Goal: Transaction & Acquisition: Purchase product/service

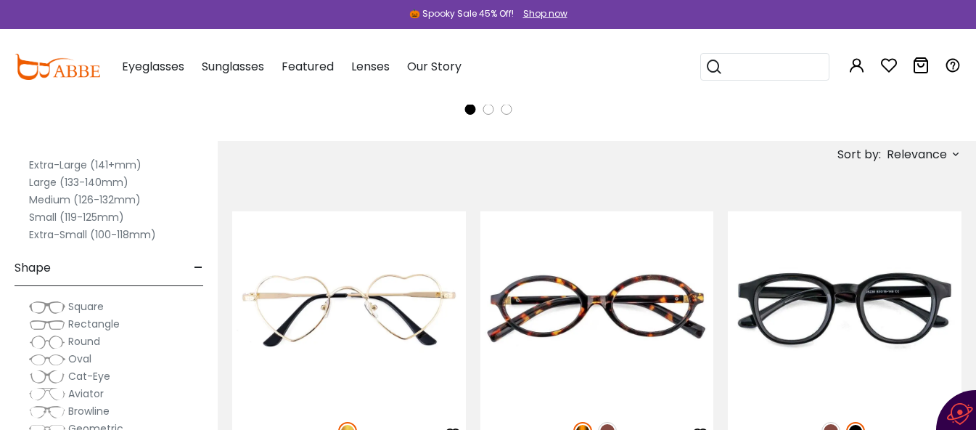
scroll to position [145, 0]
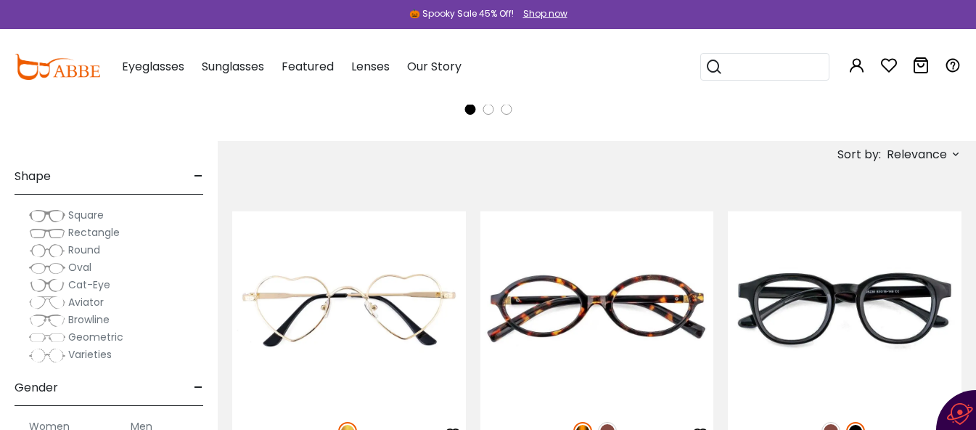
click at [97, 287] on span "Cat-Eye" at bounding box center [89, 284] width 42 height 15
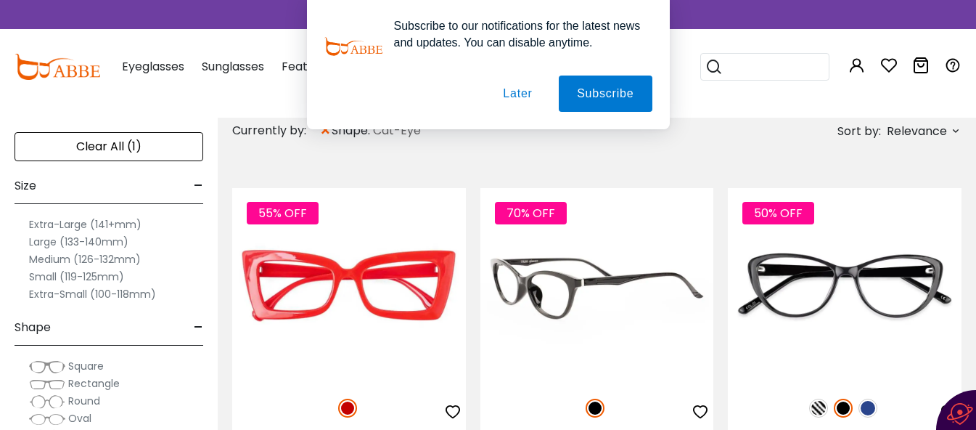
scroll to position [435, 0]
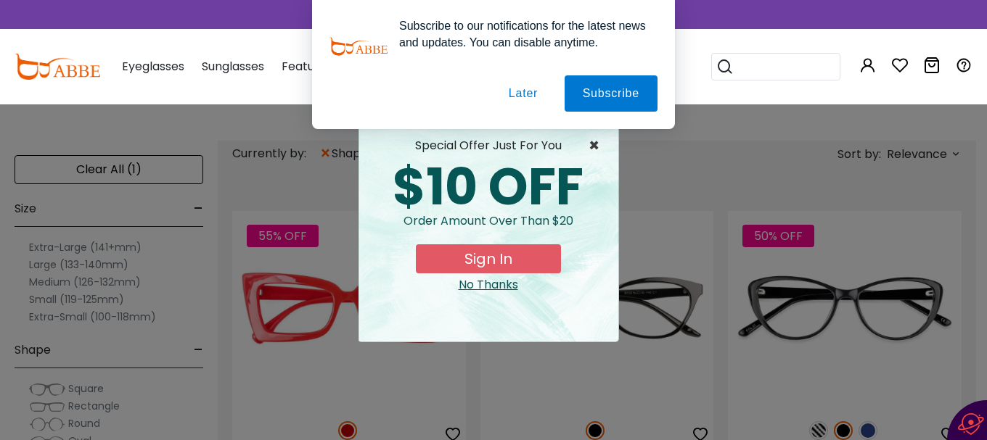
click at [589, 144] on span "×" at bounding box center [597, 145] width 18 height 17
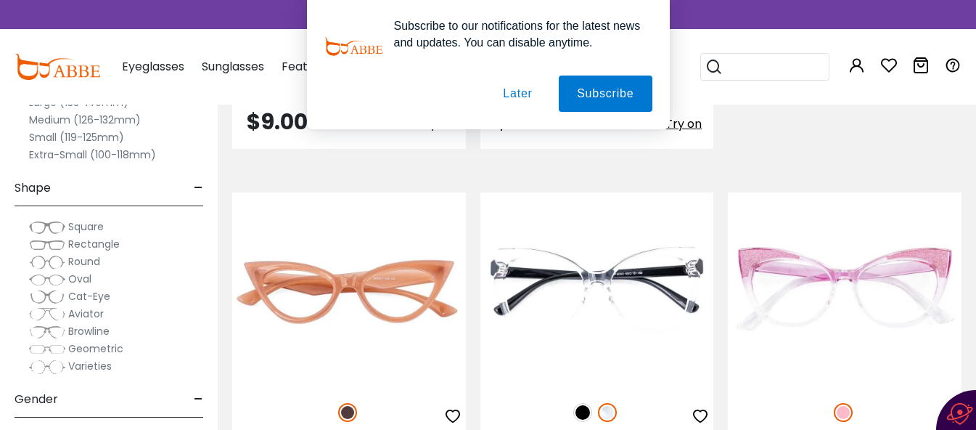
scroll to position [1887, 0]
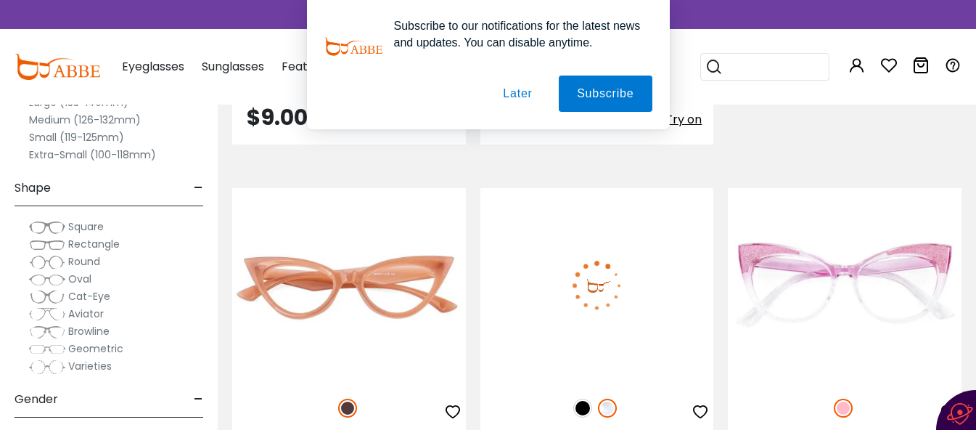
click at [580, 406] on img at bounding box center [582, 407] width 19 height 19
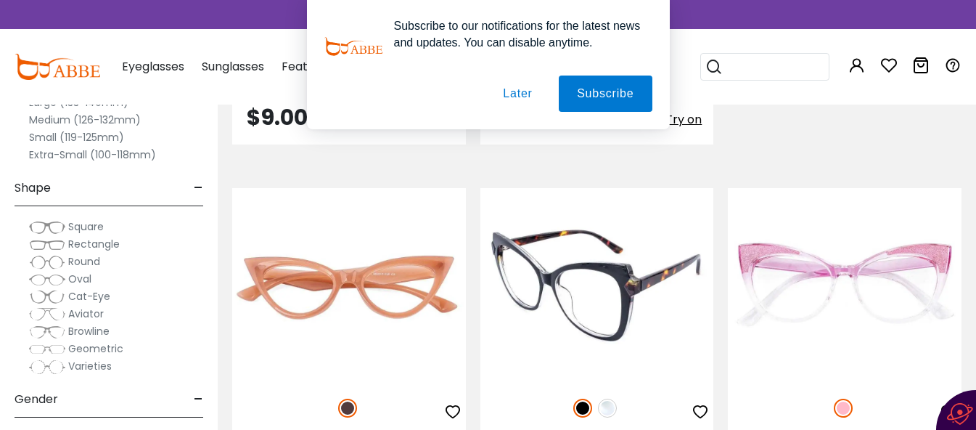
click at [598, 411] on div at bounding box center [597, 408] width 234 height 30
click at [607, 405] on img at bounding box center [607, 407] width 19 height 19
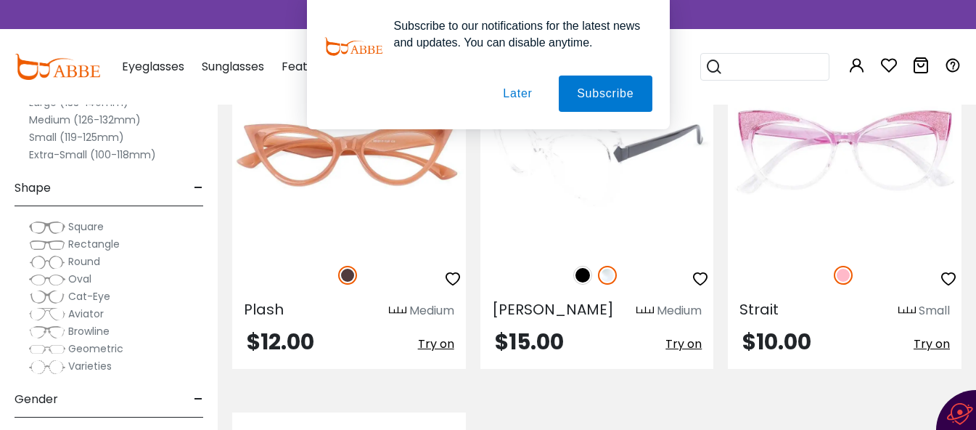
scroll to position [2032, 0]
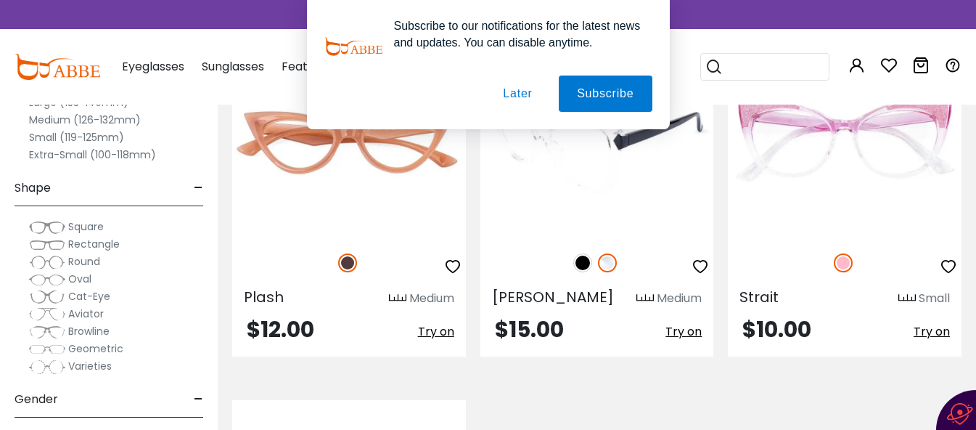
click at [700, 263] on icon "button" at bounding box center [700, 266] width 17 height 17
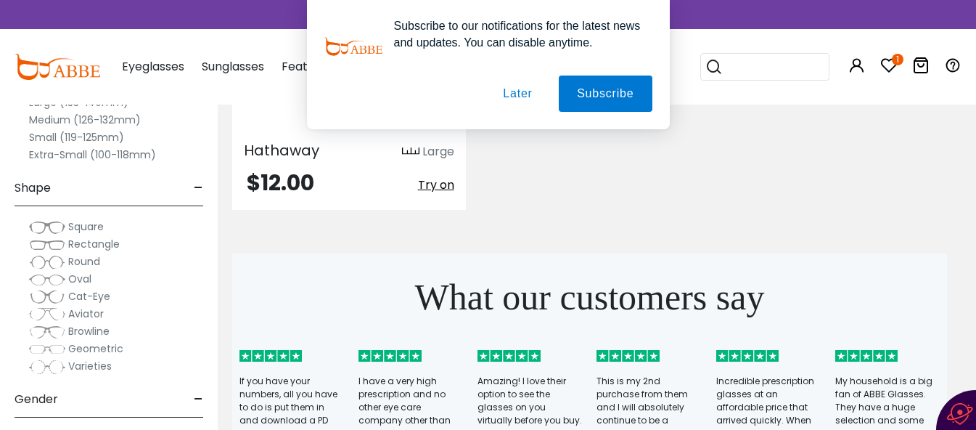
scroll to position [2540, 0]
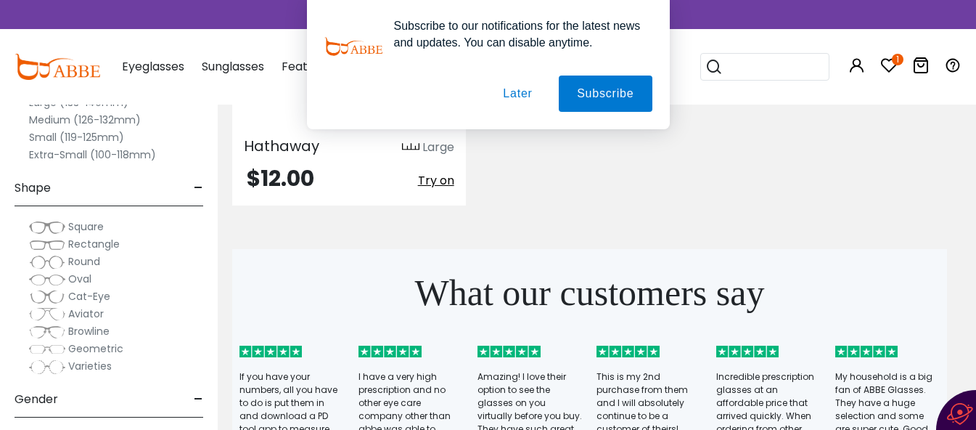
drag, startPoint x: 514, startPoint y: 97, endPoint x: 308, endPoint y: 73, distance: 208.2
click at [514, 92] on button "Later" at bounding box center [517, 93] width 65 height 36
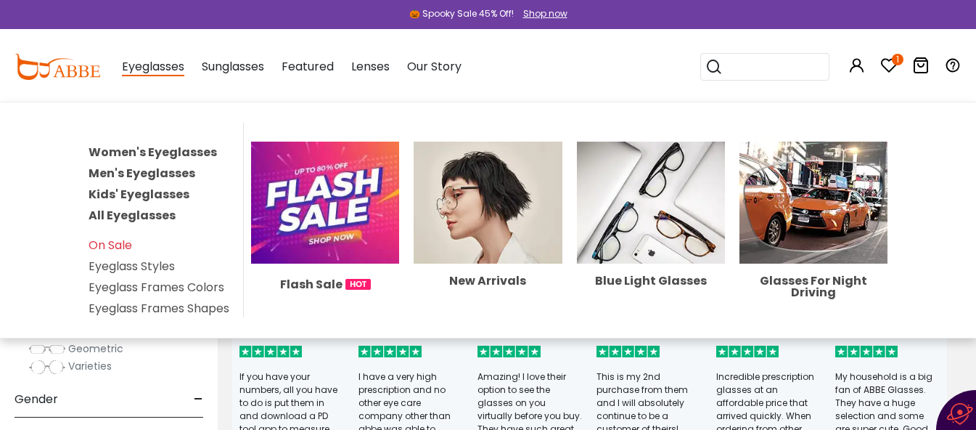
click at [154, 64] on span "Eyeglasses" at bounding box center [153, 67] width 62 height 18
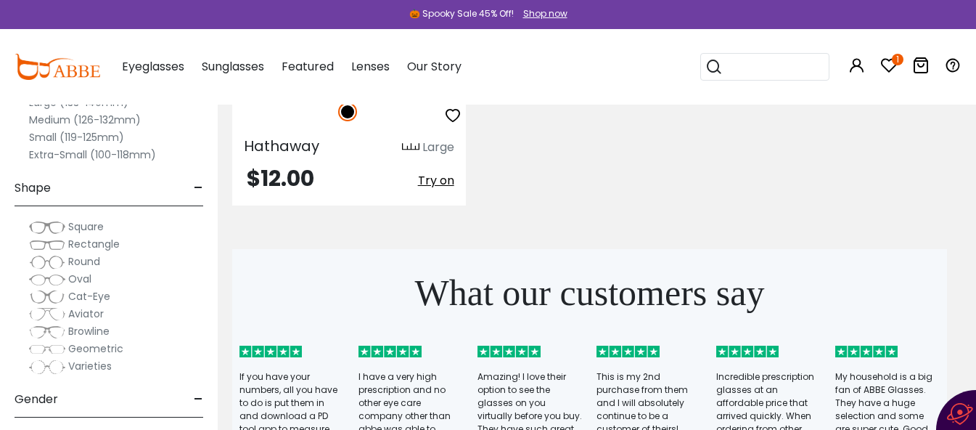
click at [154, 64] on span "Eyeglasses" at bounding box center [153, 66] width 62 height 17
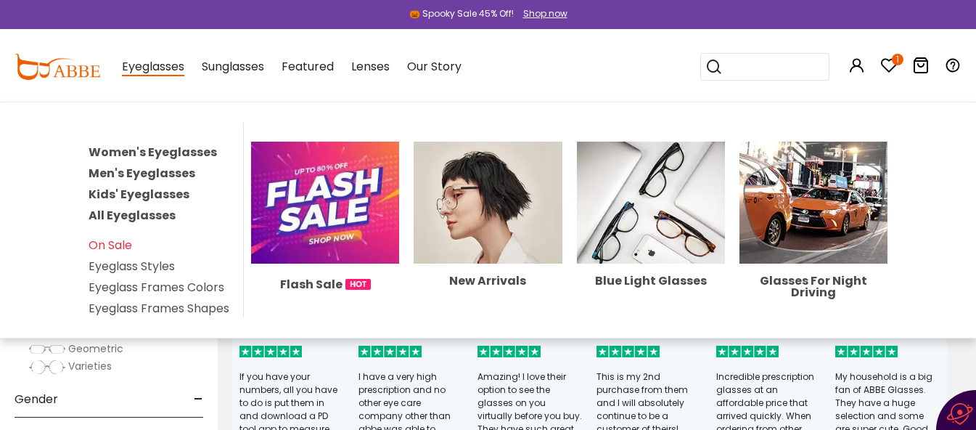
click at [161, 150] on link "Women's Eyeglasses" at bounding box center [153, 152] width 128 height 17
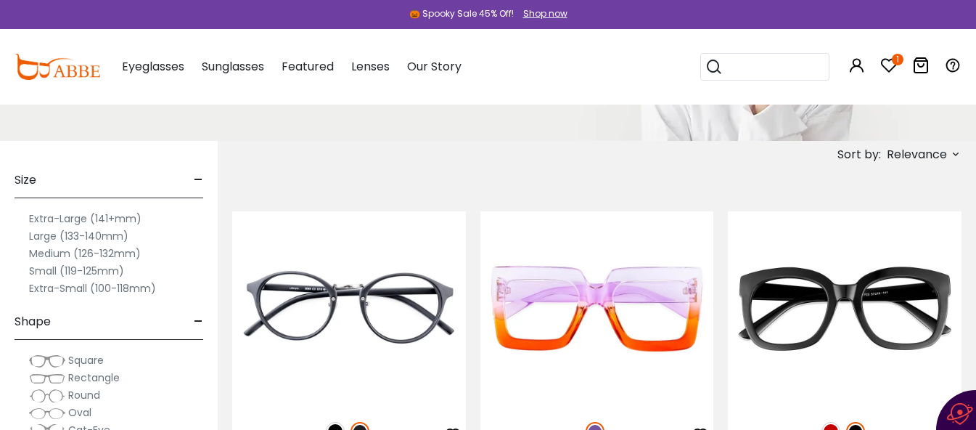
scroll to position [290, 0]
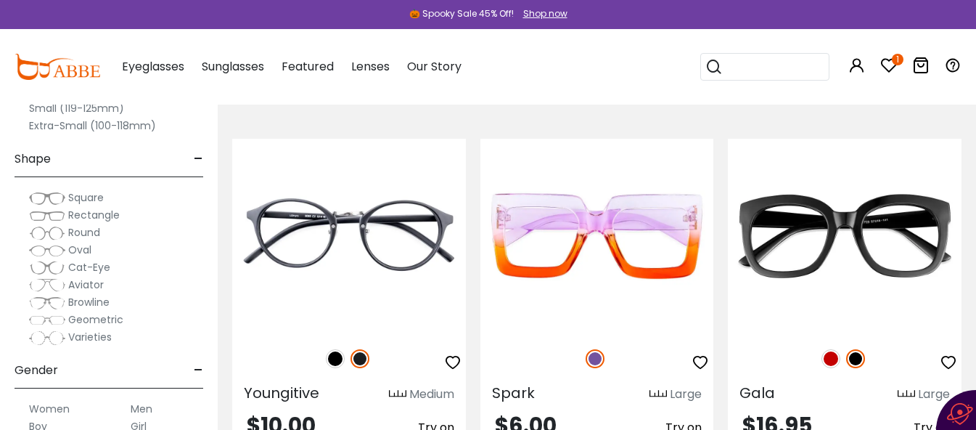
click at [67, 268] on label "Cat-Eye" at bounding box center [69, 266] width 81 height 17
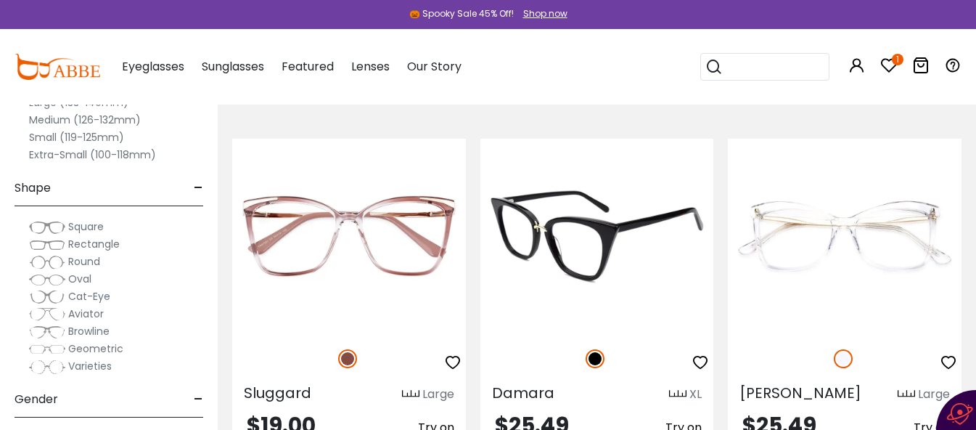
scroll to position [363, 0]
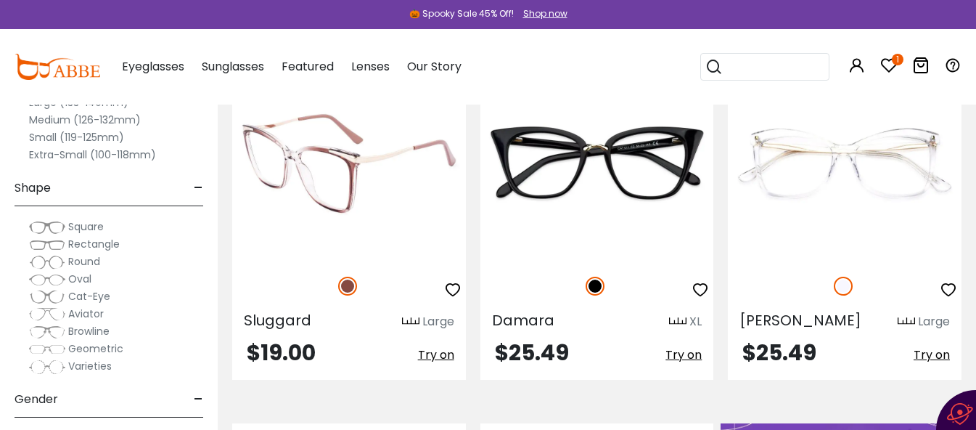
click at [452, 290] on icon "button" at bounding box center [452, 289] width 17 height 17
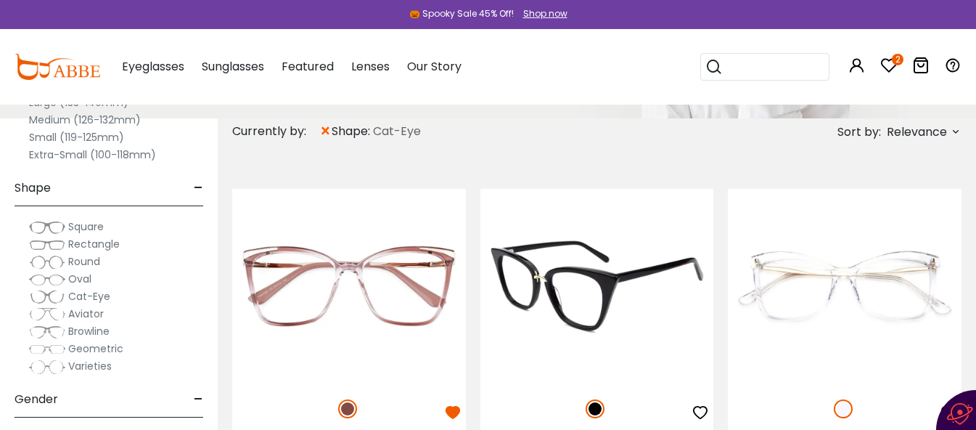
scroll to position [218, 0]
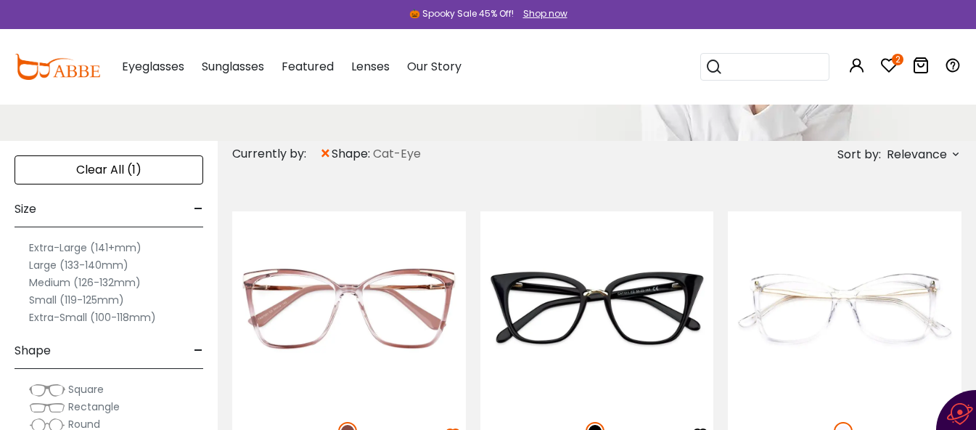
click at [924, 155] on span "Relevance" at bounding box center [917, 154] width 60 height 26
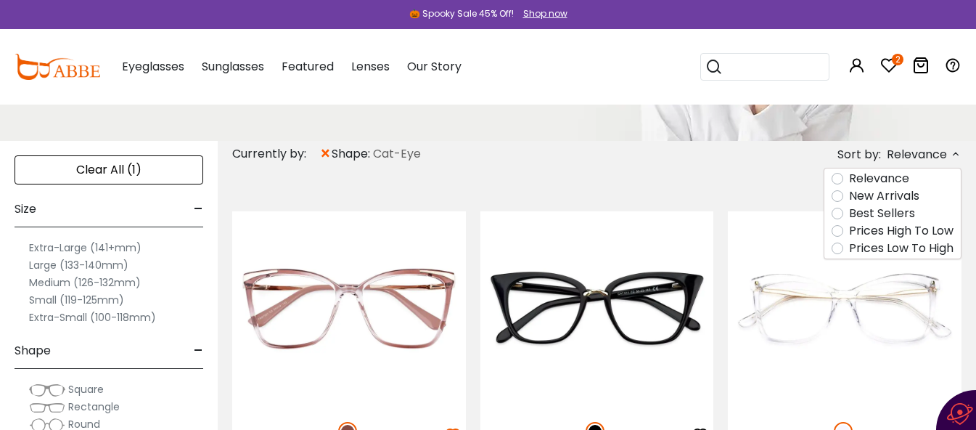
click at [849, 248] on label "Prices Low To High" at bounding box center [901, 247] width 104 height 17
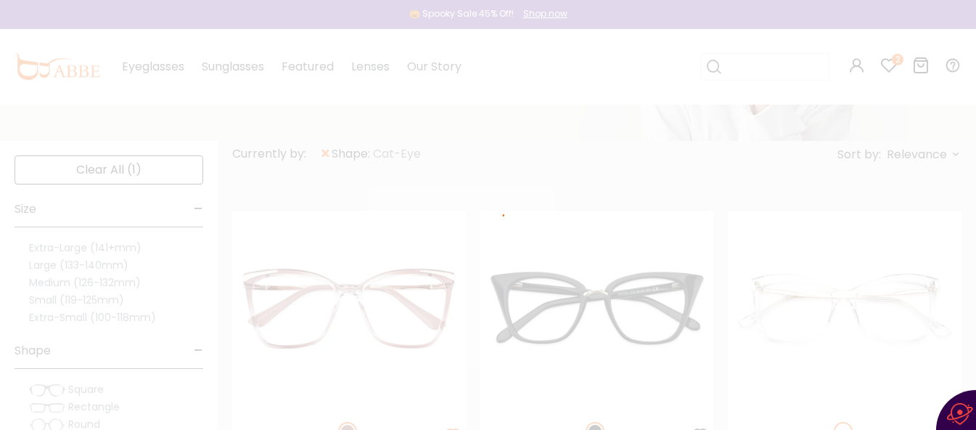
scroll to position [133, 0]
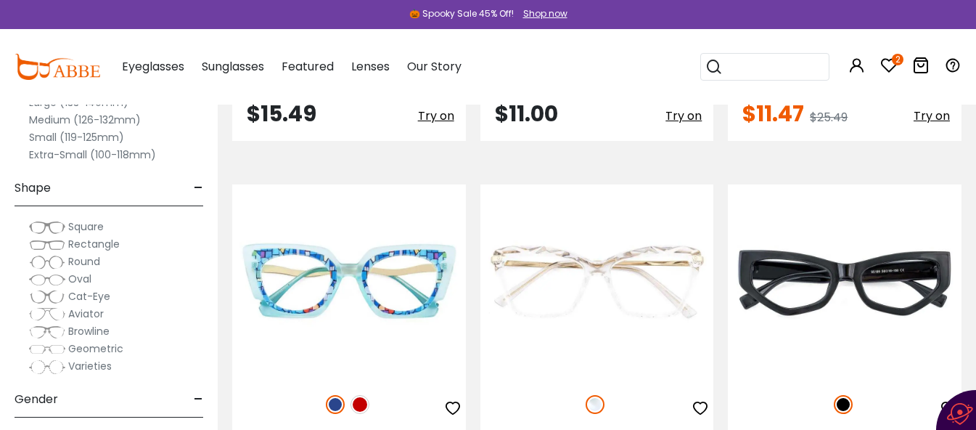
scroll to position [3846, 0]
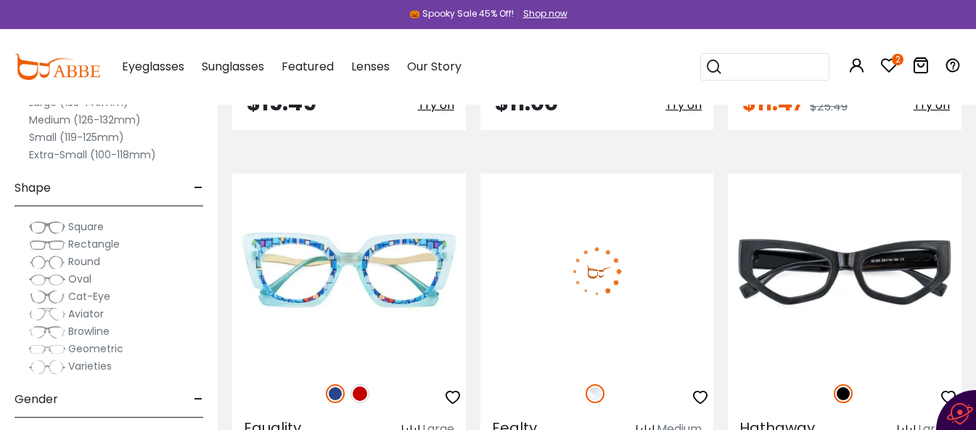
click at [698, 388] on icon "button" at bounding box center [700, 396] width 17 height 17
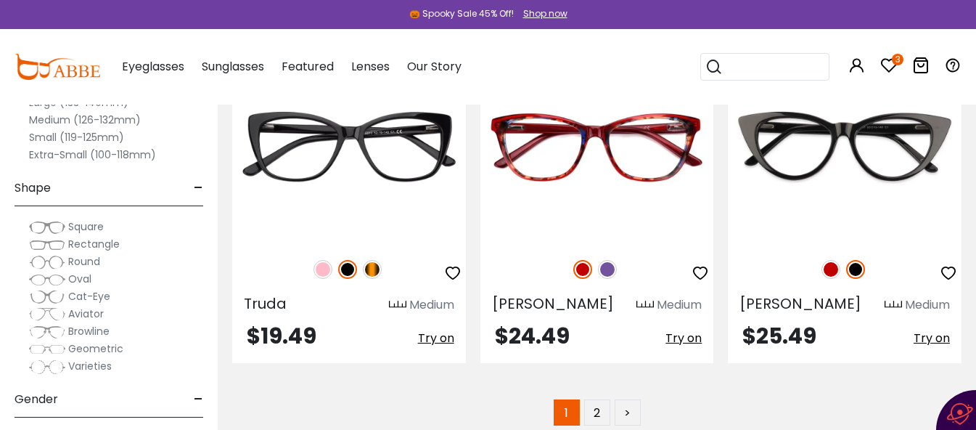
scroll to position [7256, 0]
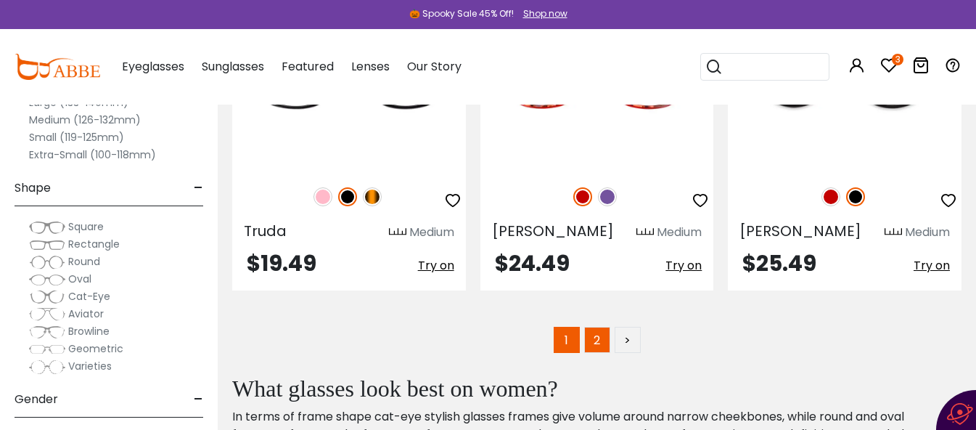
click at [601, 327] on link "2" at bounding box center [597, 340] width 26 height 26
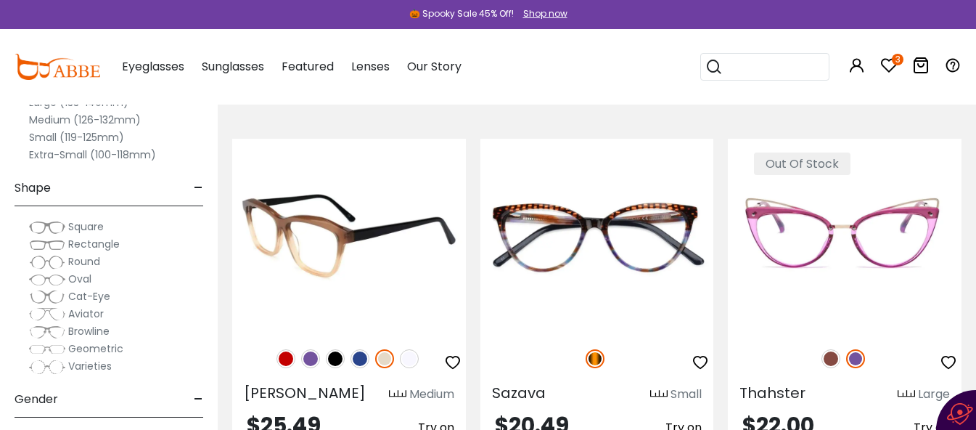
click at [309, 358] on img at bounding box center [310, 358] width 19 height 19
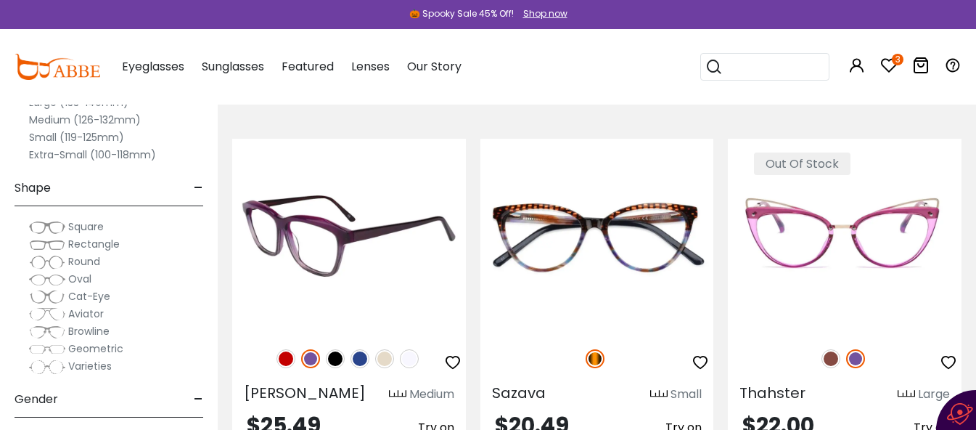
click at [340, 356] on img at bounding box center [335, 358] width 19 height 19
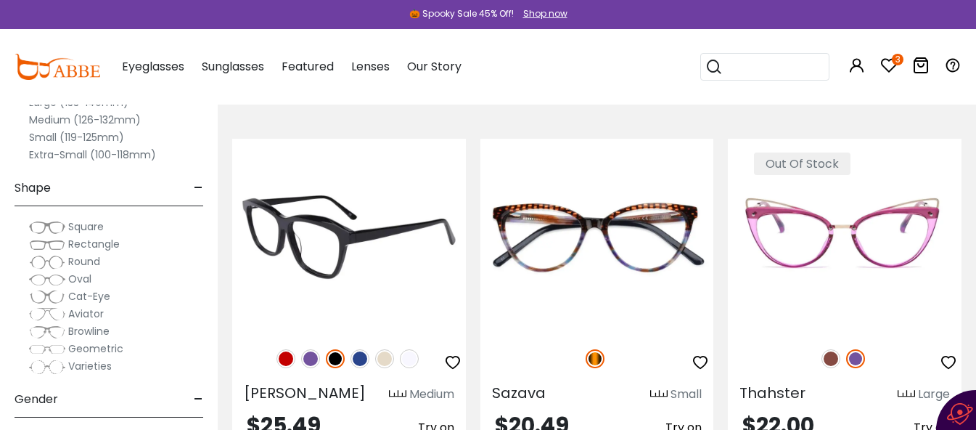
click at [387, 358] on img at bounding box center [384, 358] width 19 height 19
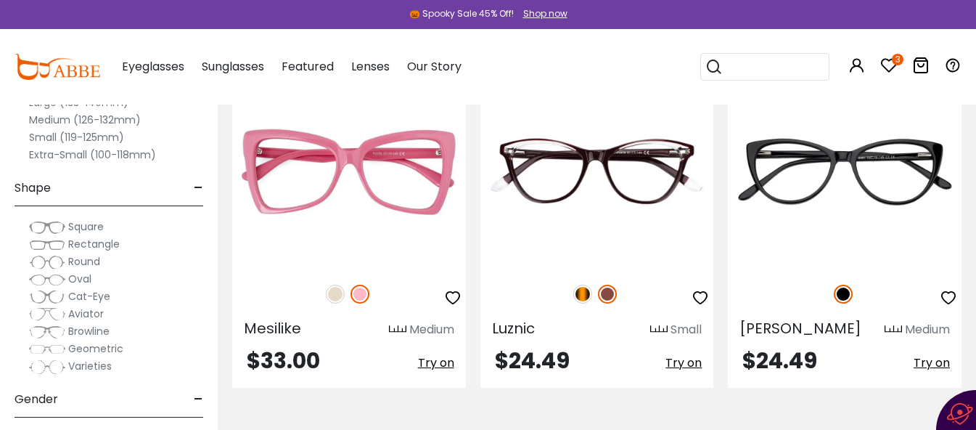
scroll to position [726, 0]
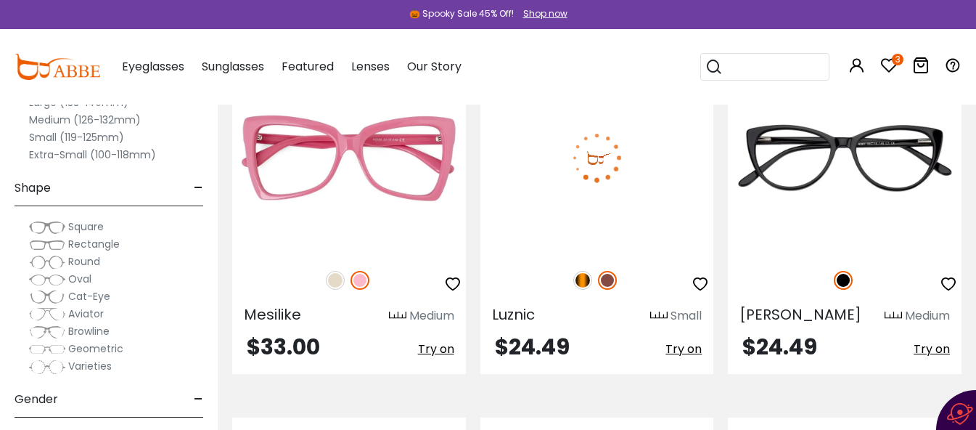
click at [694, 284] on icon "button" at bounding box center [700, 283] width 17 height 17
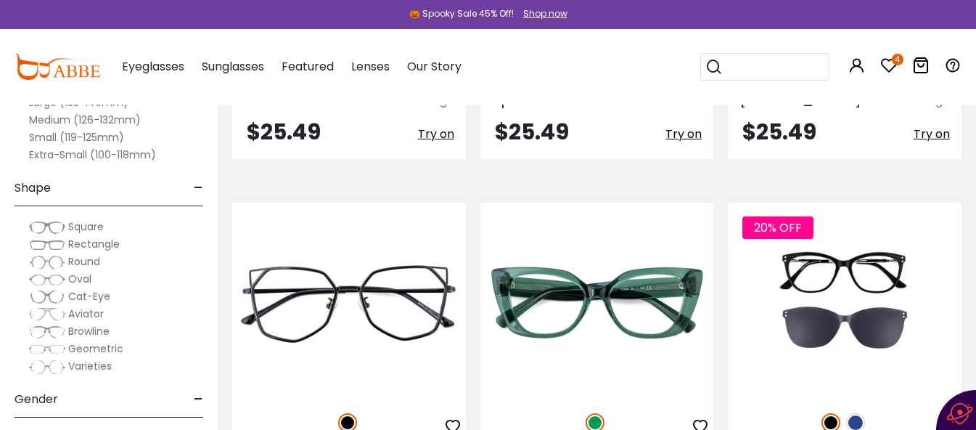
scroll to position [2104, 0]
